Goal: Task Accomplishment & Management: Manage account settings

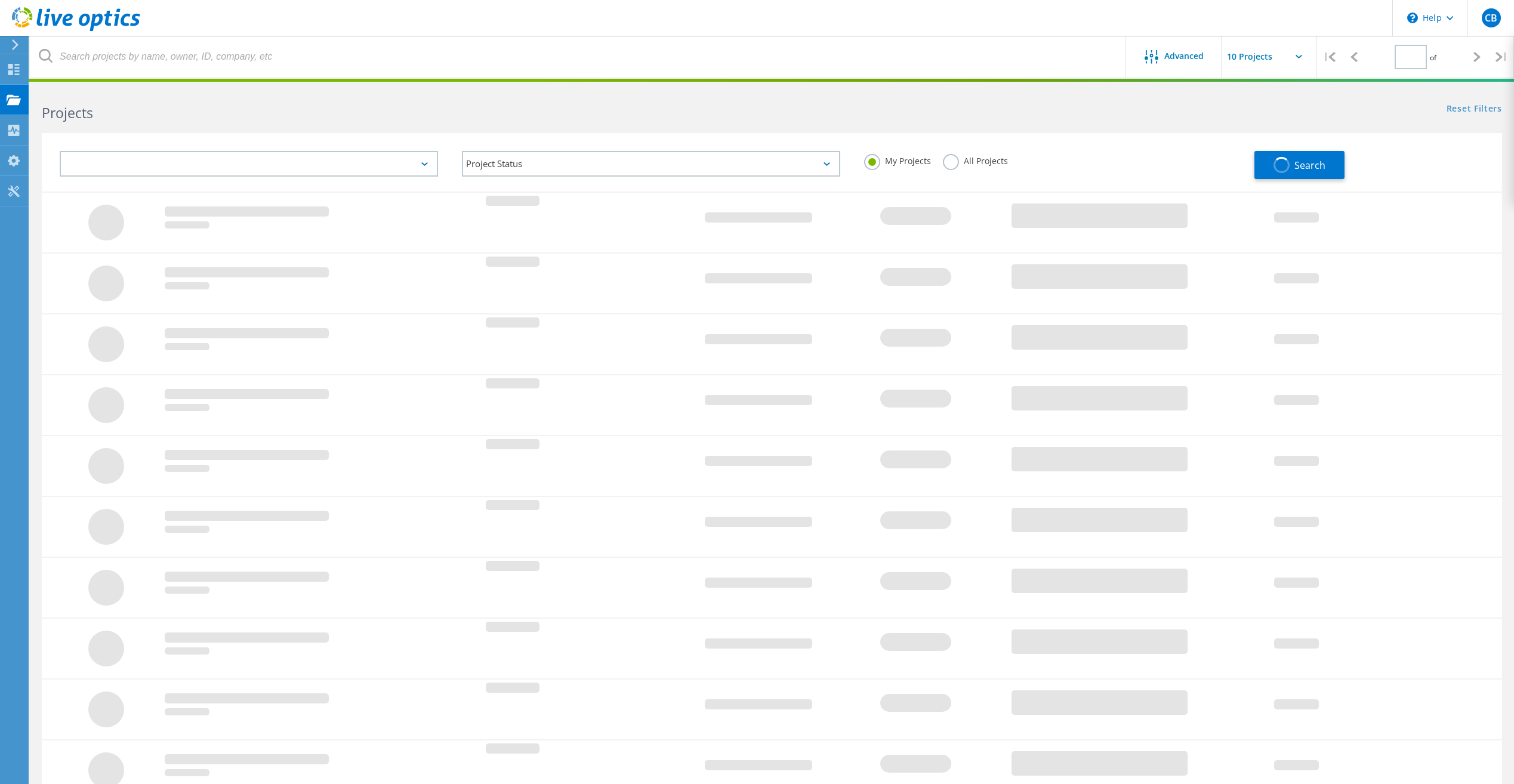
type input "1"
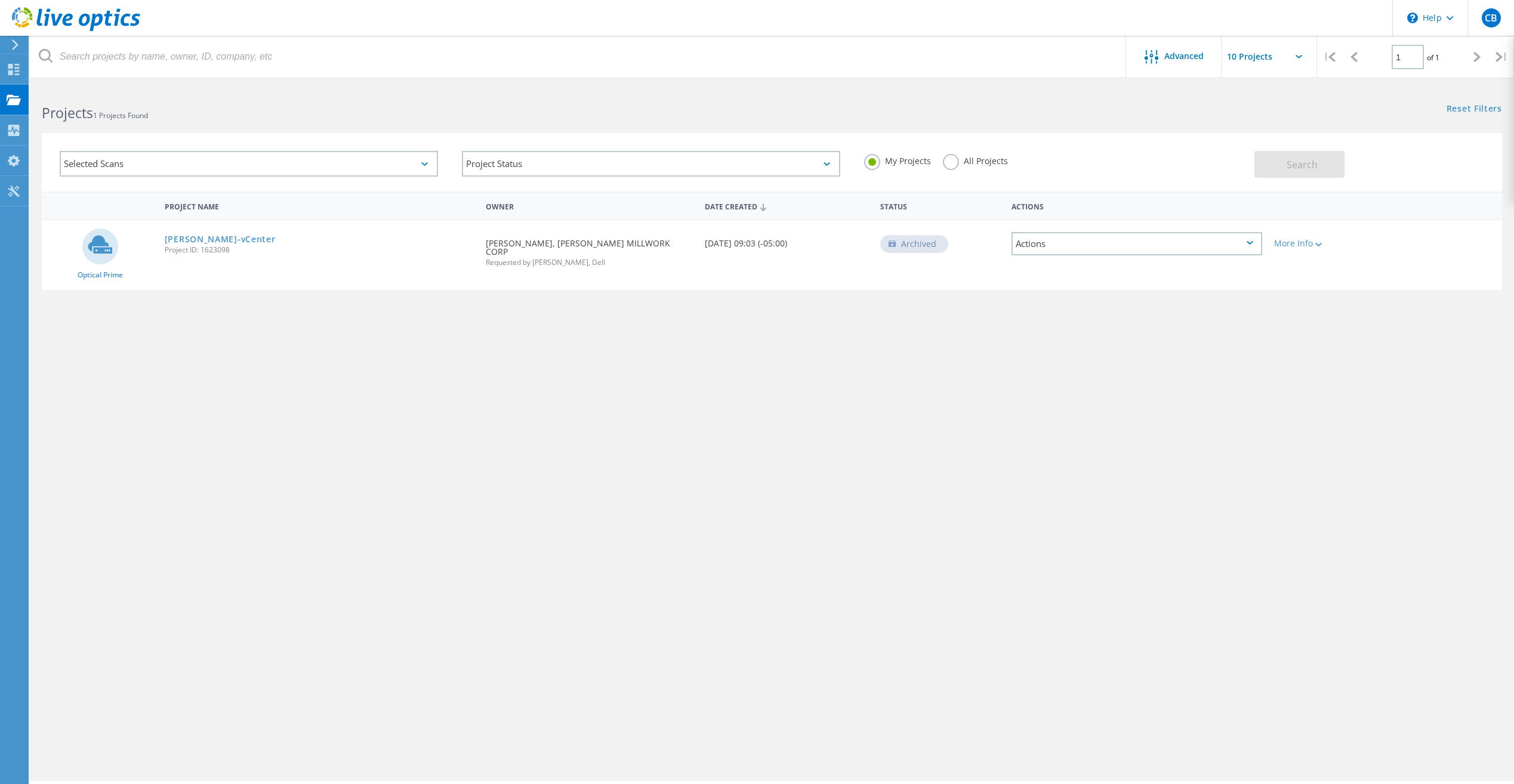
click at [1291, 244] on div "More Info" at bounding box center [1326, 243] width 105 height 9
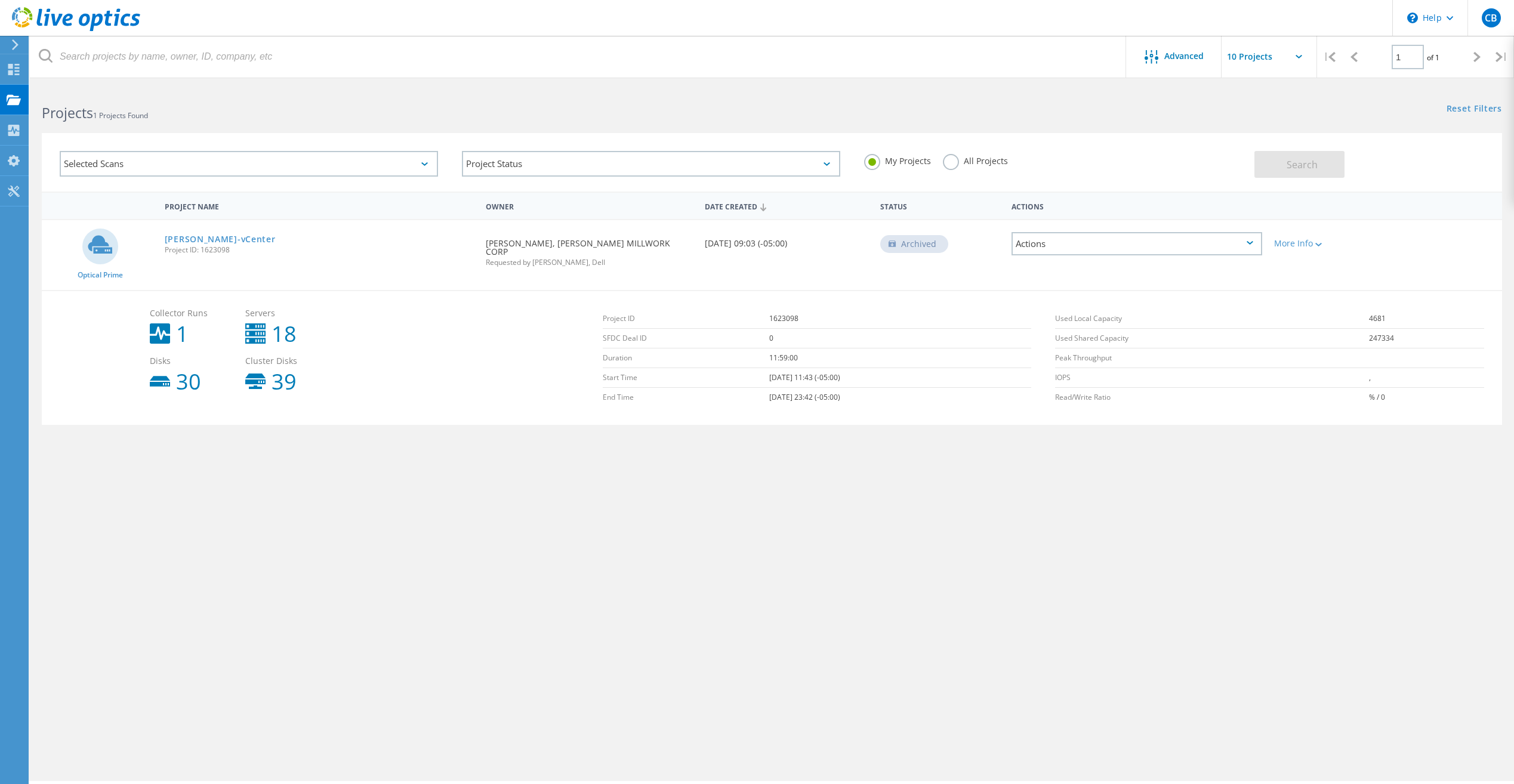
click at [420, 165] on div "Selected Scans" at bounding box center [249, 163] width 378 height 26
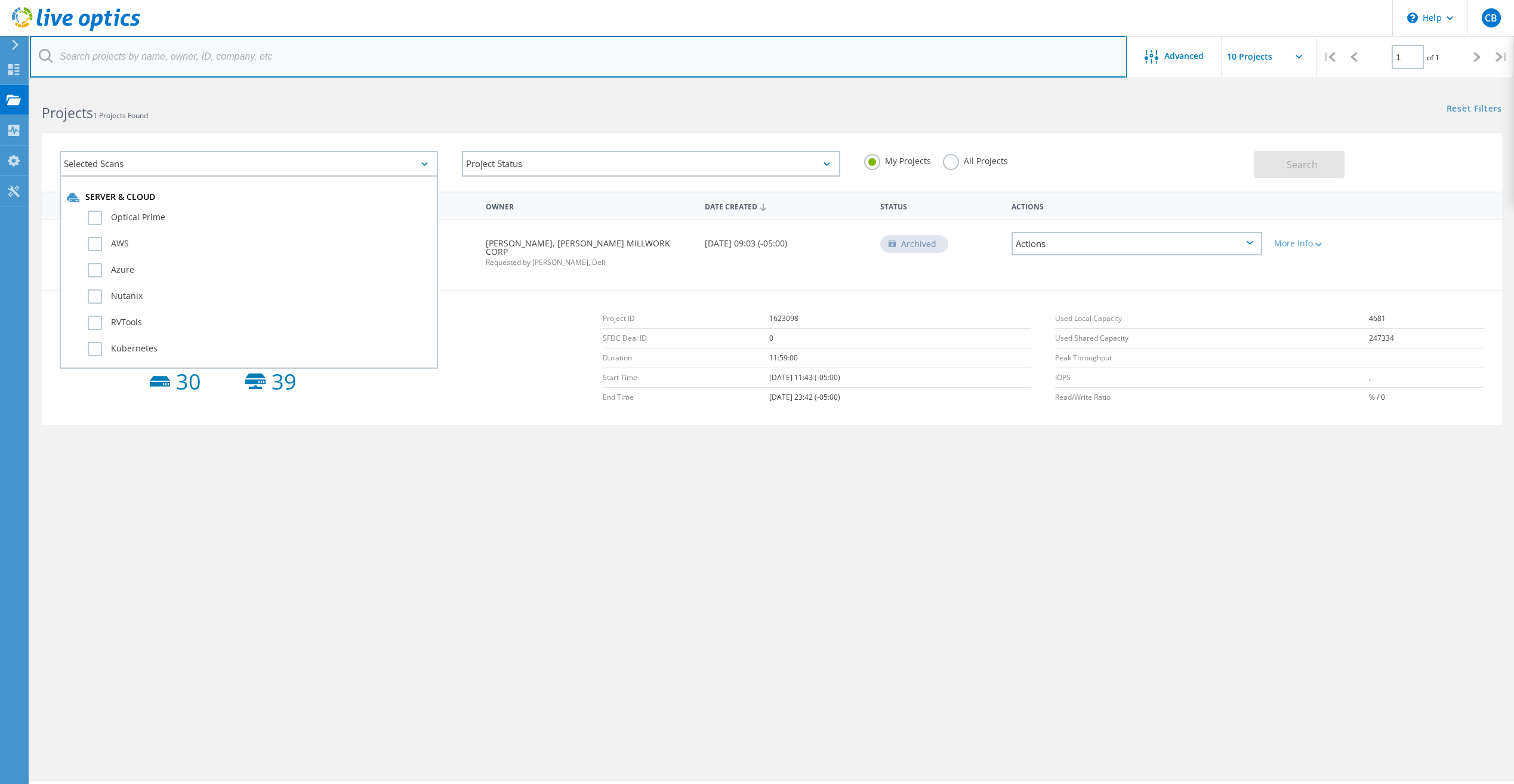
click at [332, 62] on input "text" at bounding box center [578, 56] width 1097 height 41
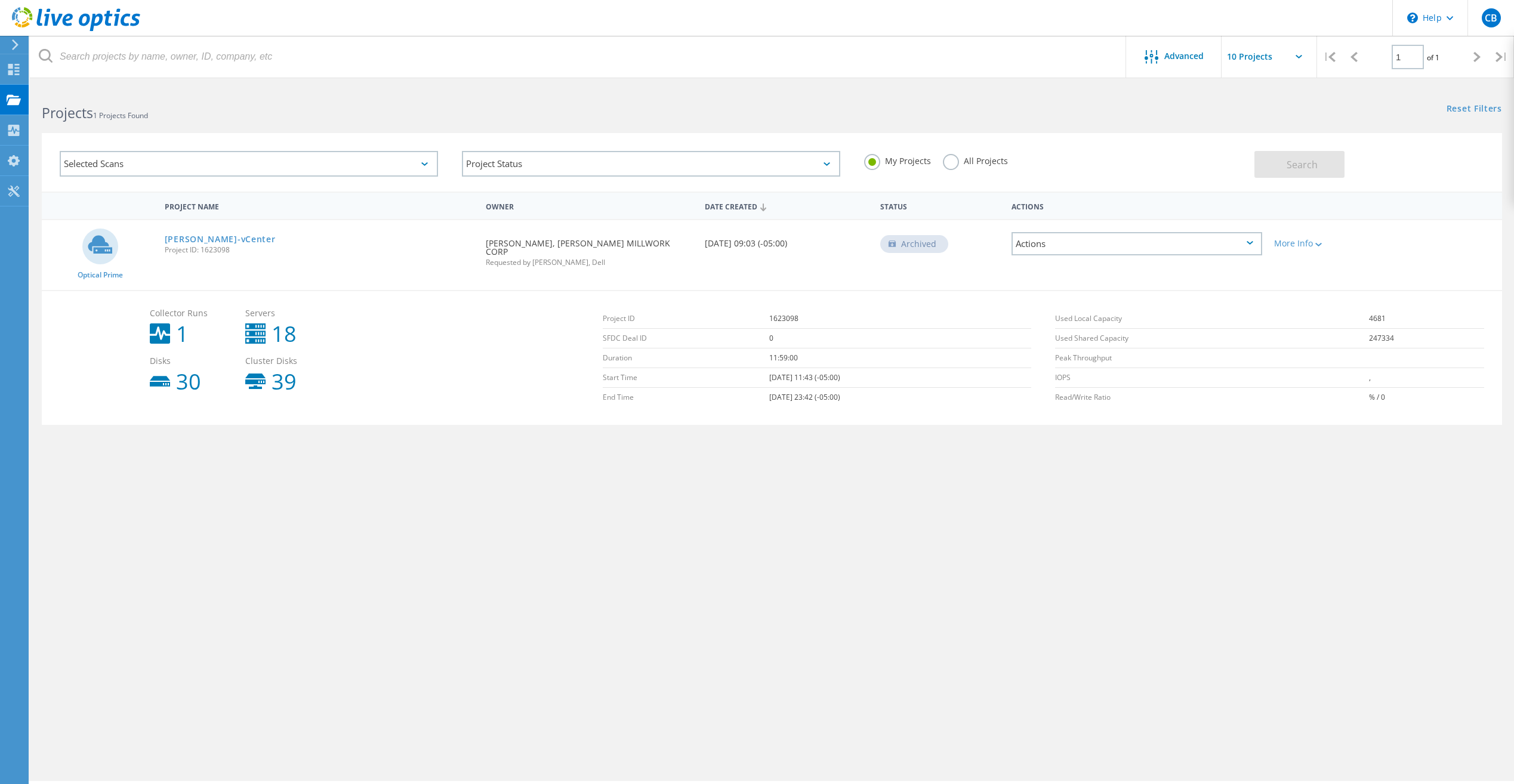
click at [949, 161] on label "All Projects" at bounding box center [975, 159] width 65 height 11
click at [0, 0] on input "All Projects" at bounding box center [0, 0] width 0 height 0
click at [1437, 190] on div "Selected Scans Project Status In Progress Complete Published Anonymous Archived…" at bounding box center [771, 162] width 1460 height 59
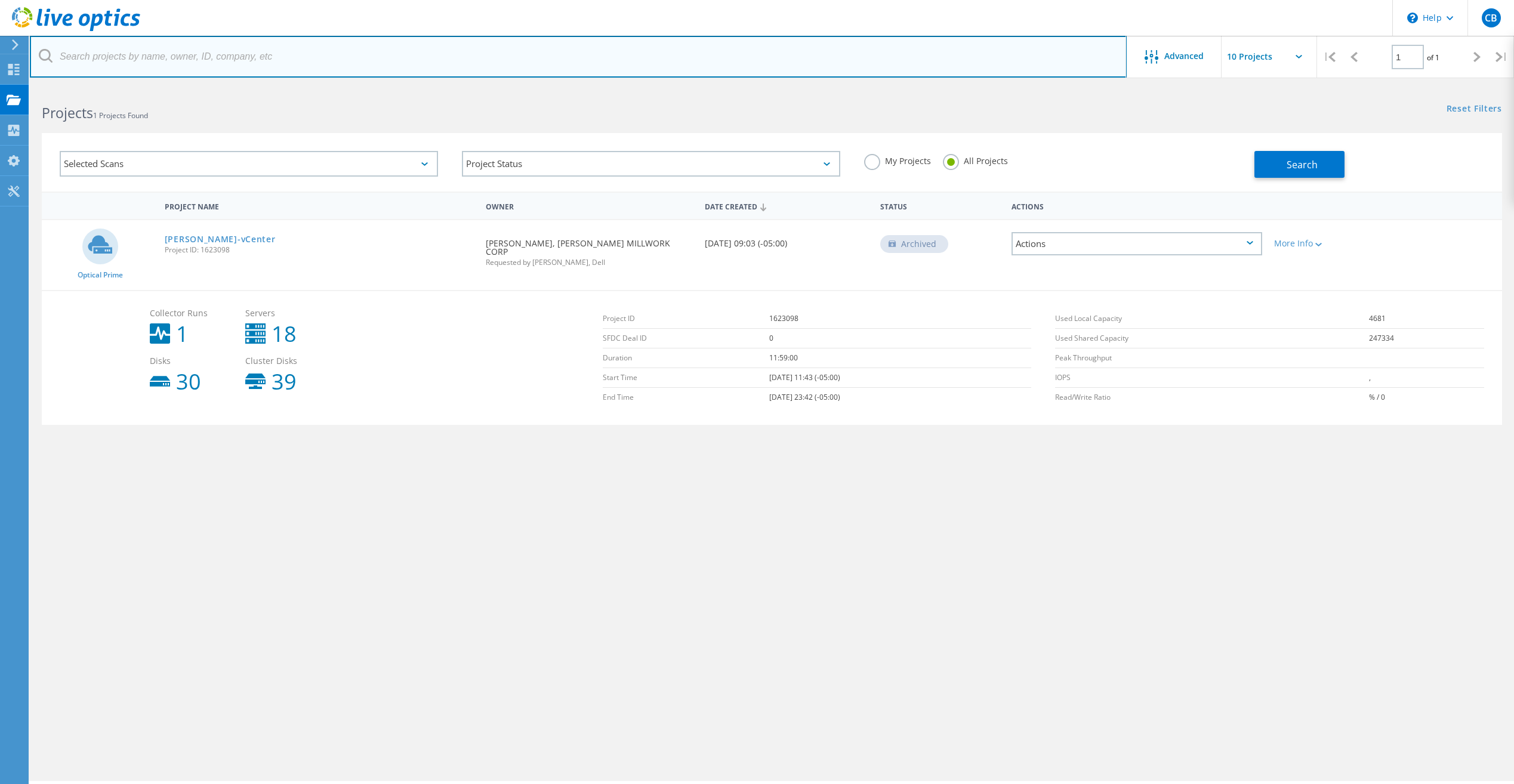
click at [1027, 75] on input "text" at bounding box center [578, 56] width 1097 height 41
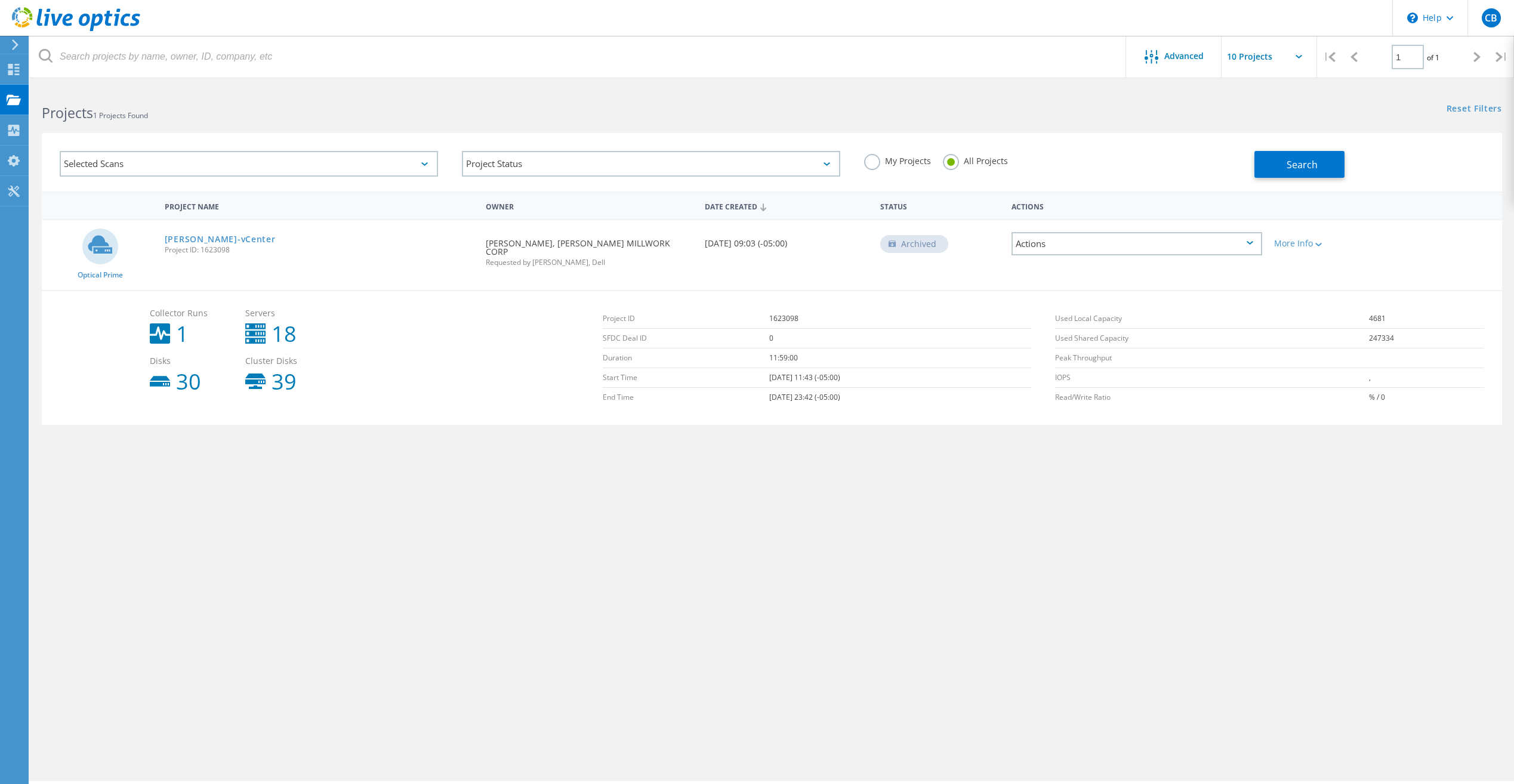
click at [1480, 25] on div "CB" at bounding box center [1491, 18] width 47 height 36
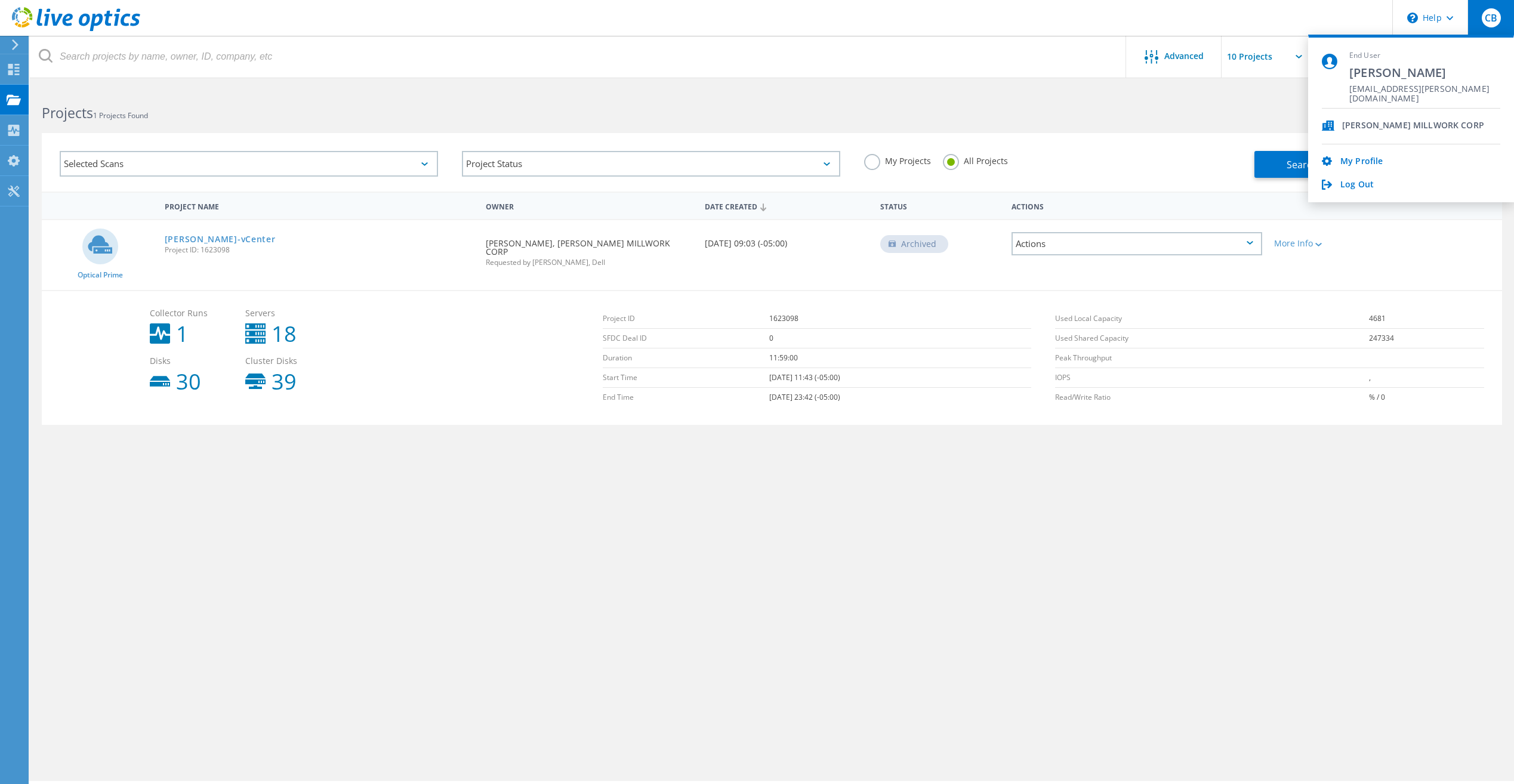
click at [1354, 184] on link "Log Out" at bounding box center [1357, 185] width 34 height 11
